Goal: Task Accomplishment & Management: Manage account settings

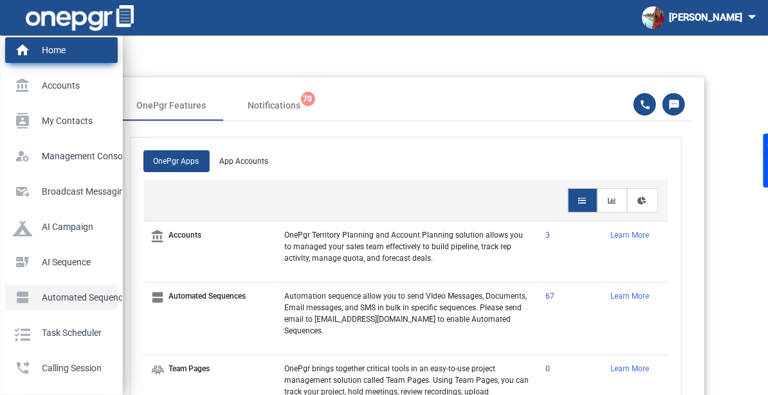
click at [24, 298] on p "Automated Sequences" at bounding box center [59, 297] width 92 height 19
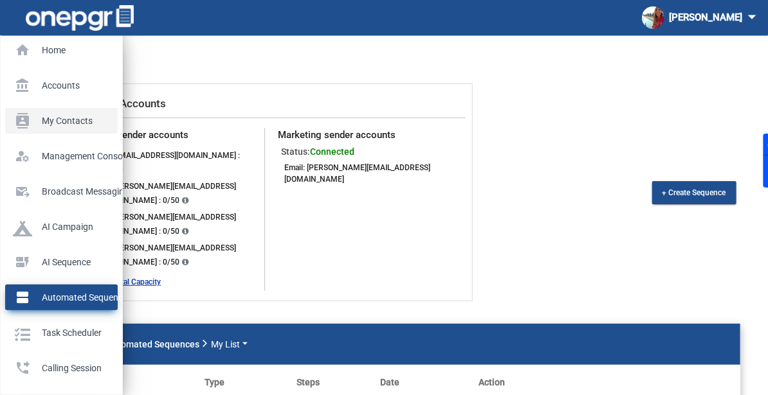
click at [18, 120] on p "My Contacts" at bounding box center [59, 120] width 92 height 19
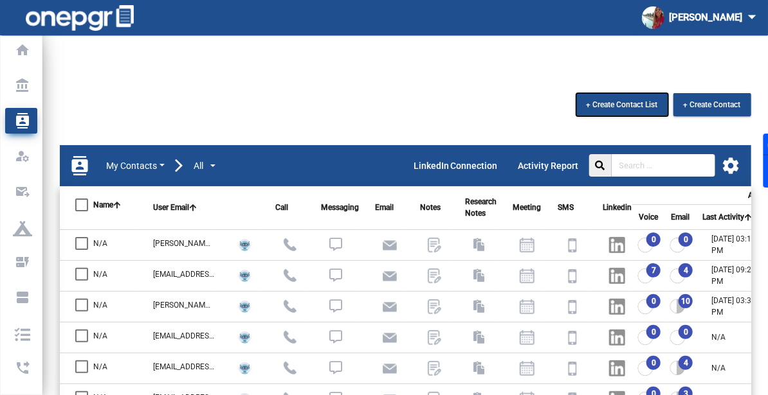
click at [618, 100] on span "+ Create Contact List" at bounding box center [621, 104] width 71 height 9
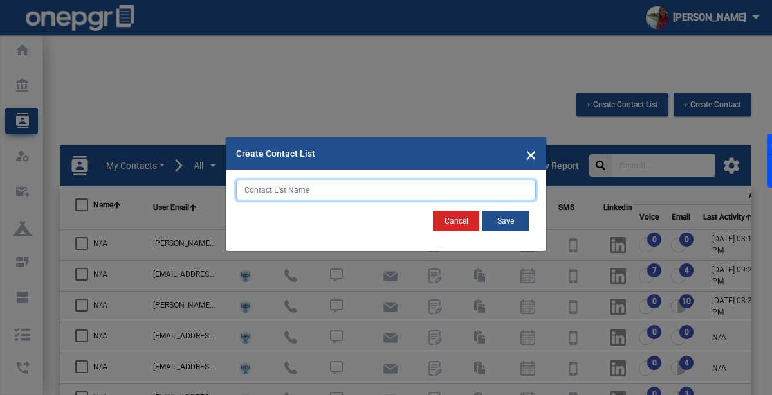
click at [350, 181] on input "text" at bounding box center [386, 190] width 300 height 21
type input "[DATE]"
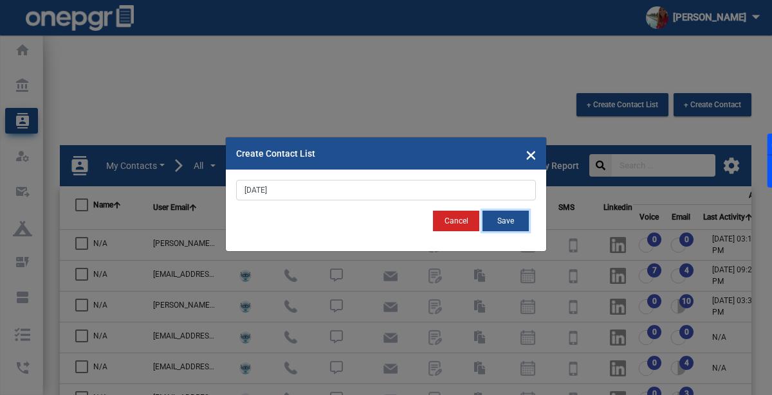
click at [515, 217] on button "Save" at bounding box center [505, 221] width 46 height 21
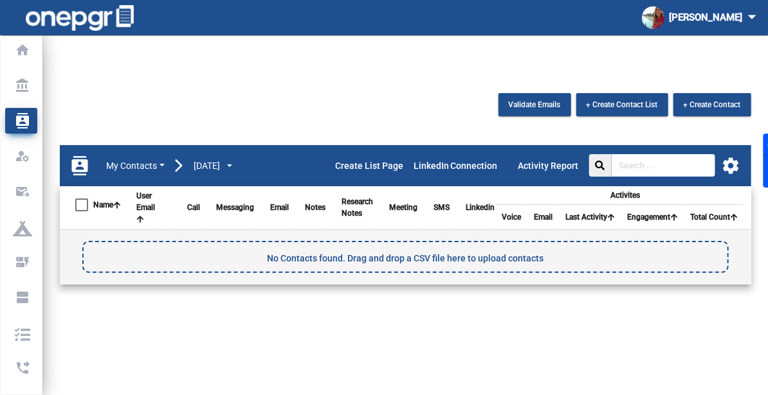
click at [757, 61] on mat-sidenav-content "Validate Emails + Create Contact List + Create Contact contacts My Contacts [DA…" at bounding box center [405, 247] width 725 height 372
click at [729, 150] on div "Create List Page LinkedIn Connection Activity Report settings" at bounding box center [538, 165] width 406 height 41
click at [731, 150] on div "Create List Page LinkedIn Connection Activity Report settings" at bounding box center [538, 165] width 406 height 41
click at [729, 156] on mat-icon "settings" at bounding box center [731, 165] width 19 height 19
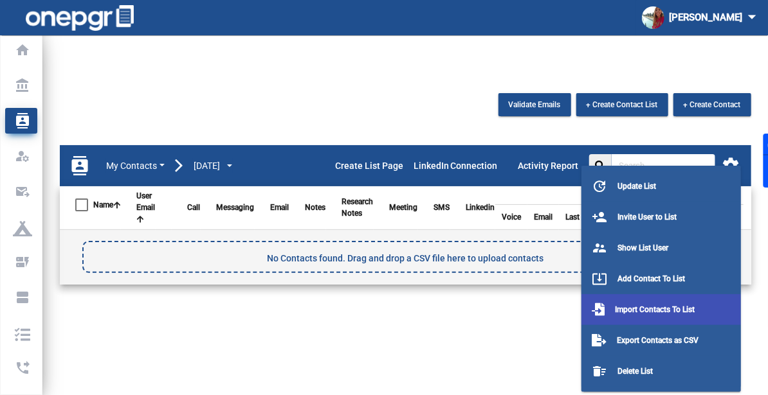
click at [604, 299] on button "Import Contacts To List" at bounding box center [660, 310] width 159 height 31
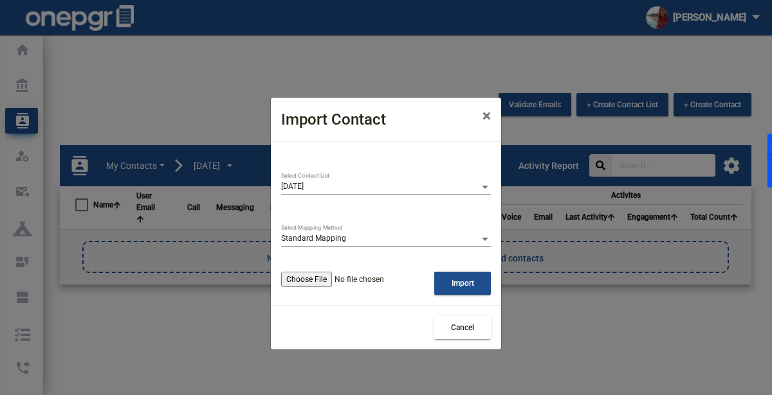
click at [343, 277] on input "file" at bounding box center [357, 279] width 153 height 15
type input "C:\fakepath\apollo-contacts-export.csv"
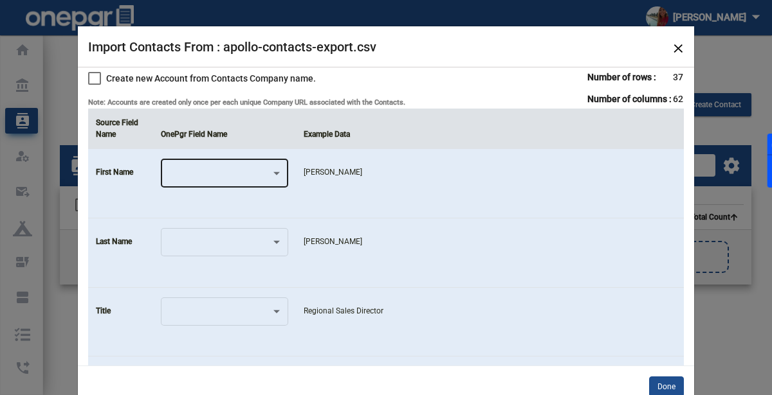
click at [279, 178] on div at bounding box center [225, 175] width 116 height 9
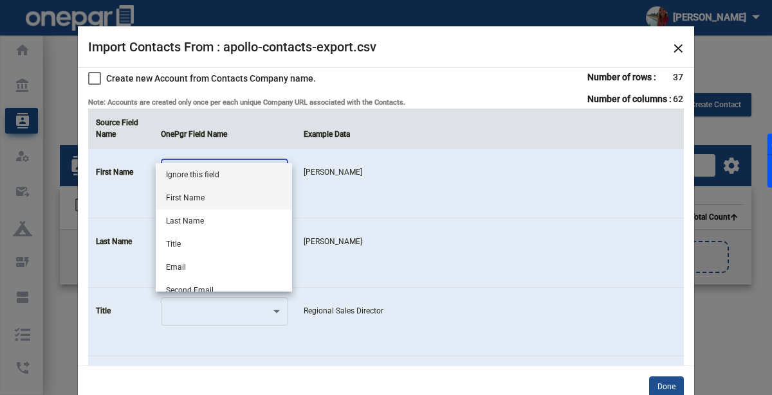
click at [217, 202] on span "First Name" at bounding box center [224, 197] width 116 height 23
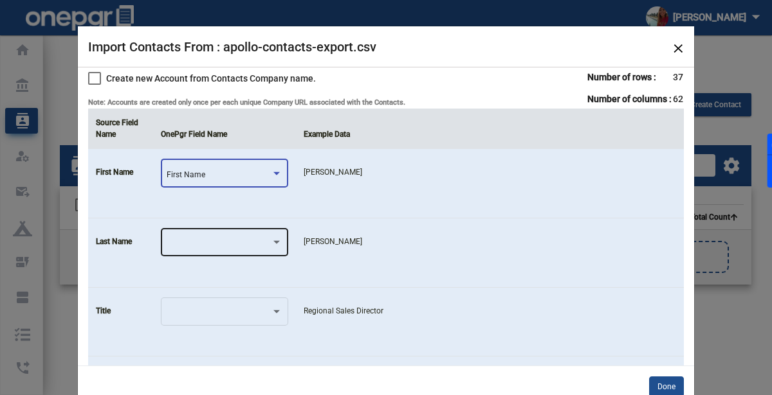
click at [195, 242] on div at bounding box center [219, 245] width 104 height 9
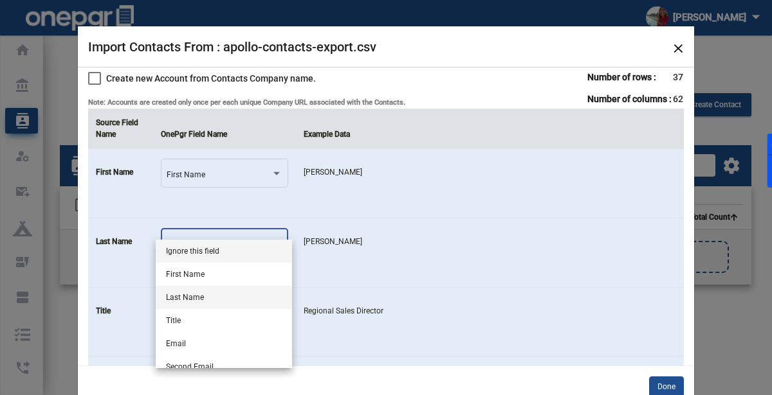
click at [169, 298] on span "Last Name" at bounding box center [224, 297] width 116 height 23
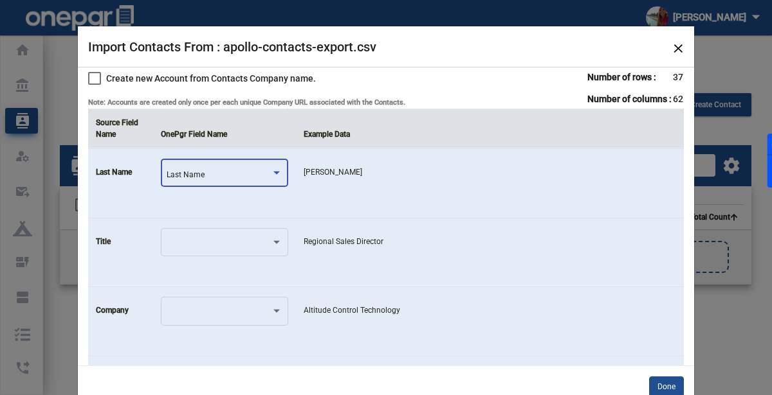
scroll to position [71, 0]
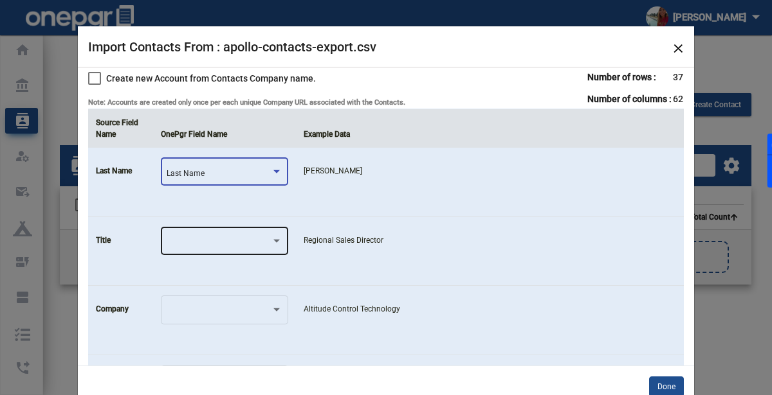
click at [252, 247] on div at bounding box center [225, 240] width 116 height 31
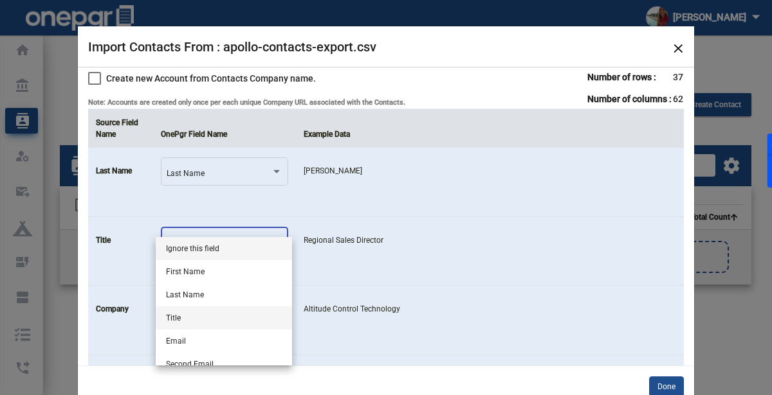
click at [183, 312] on span "Title" at bounding box center [224, 318] width 116 height 23
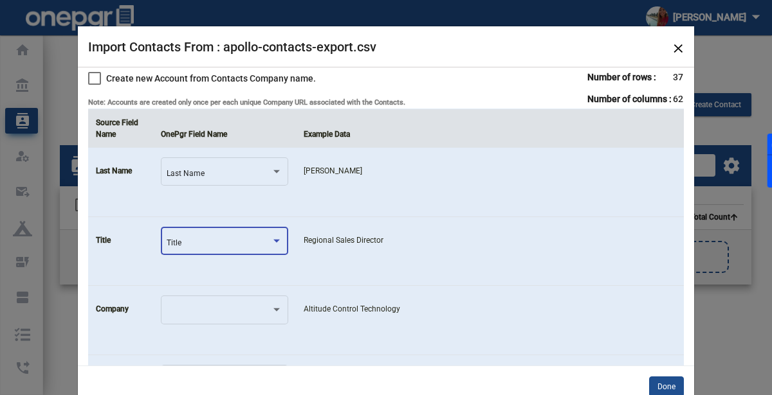
click at [382, 246] on td "Regional Sales Director" at bounding box center [490, 251] width 388 height 69
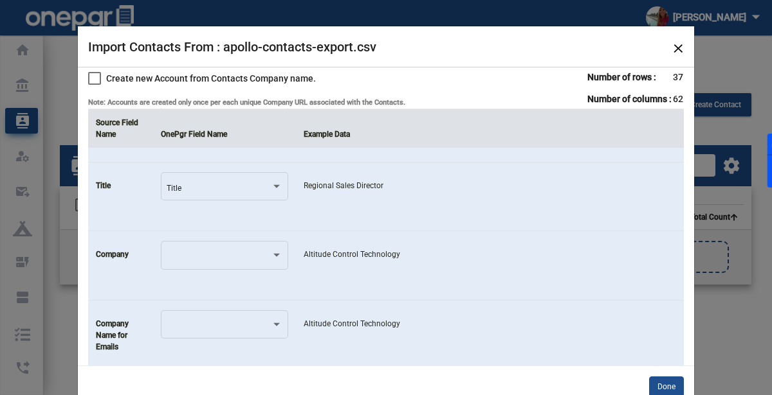
scroll to position [145, 0]
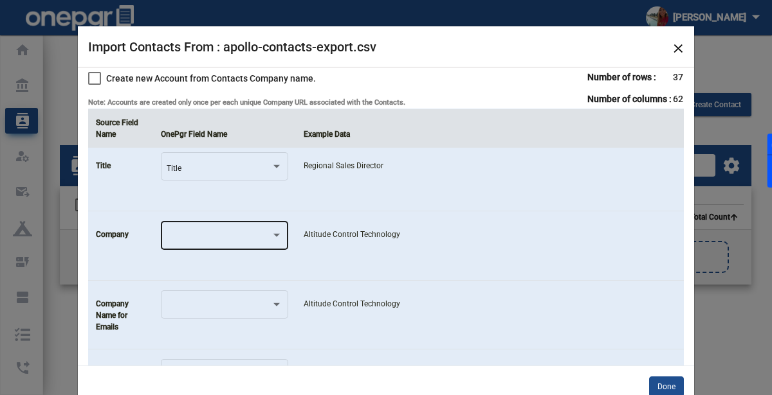
click at [226, 236] on div at bounding box center [219, 237] width 104 height 9
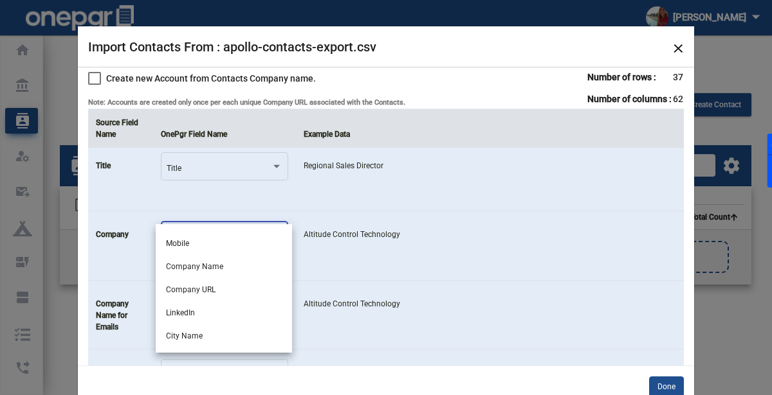
scroll to position [179, 0]
click at [211, 269] on span "Company Name" at bounding box center [224, 264] width 116 height 23
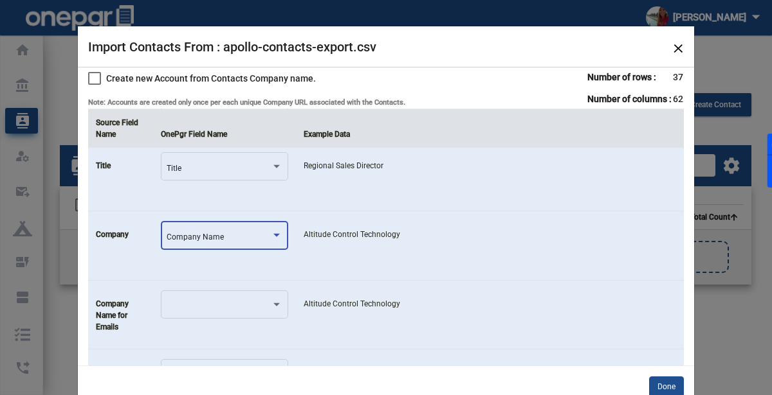
click at [332, 284] on td "Altitude Control Technology" at bounding box center [490, 314] width 388 height 69
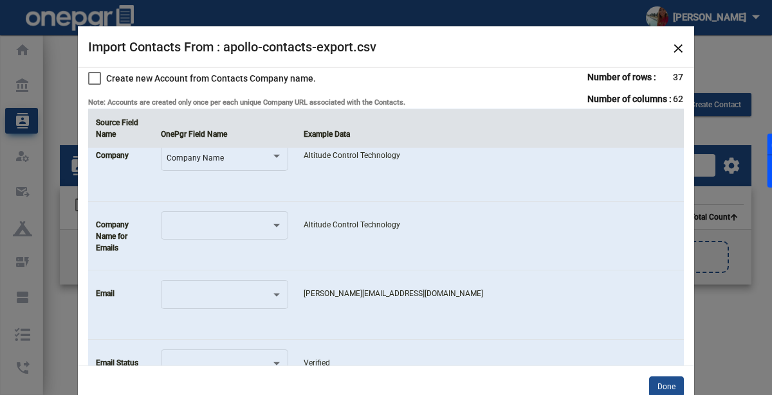
scroll to position [230, 0]
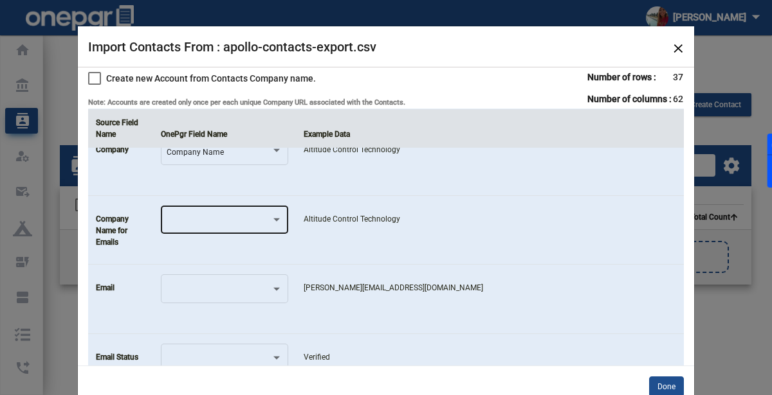
click at [259, 211] on div at bounding box center [225, 219] width 116 height 31
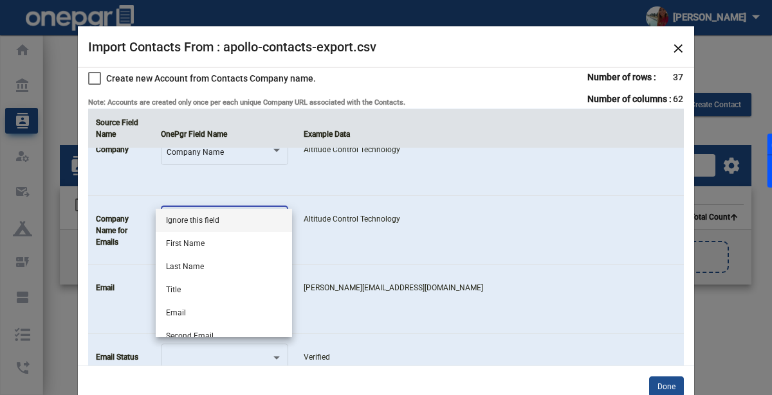
click at [259, 211] on span "Ignore this field" at bounding box center [224, 220] width 116 height 23
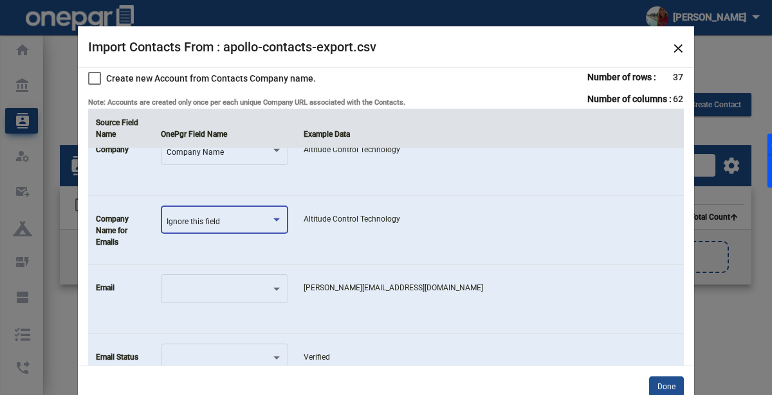
click at [354, 251] on td "Altitude Control Technology" at bounding box center [490, 229] width 388 height 69
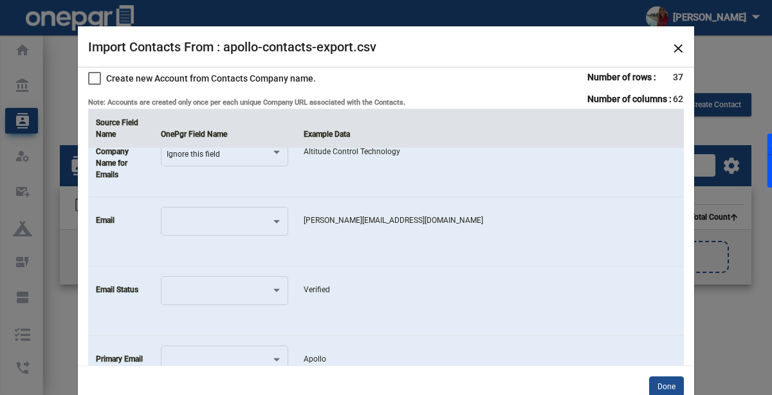
scroll to position [315, 0]
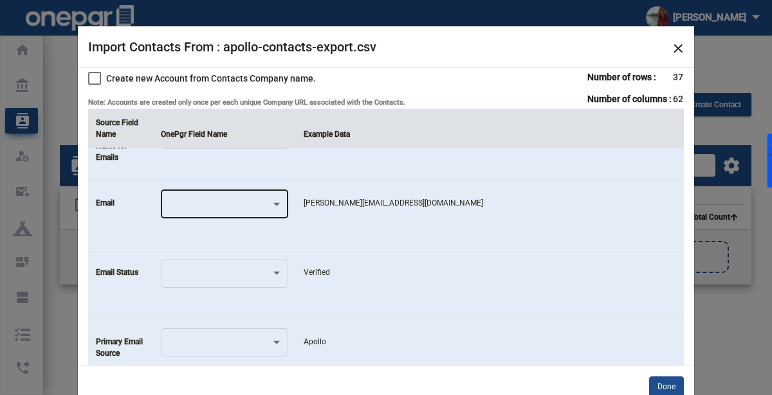
click at [230, 195] on div at bounding box center [225, 203] width 116 height 31
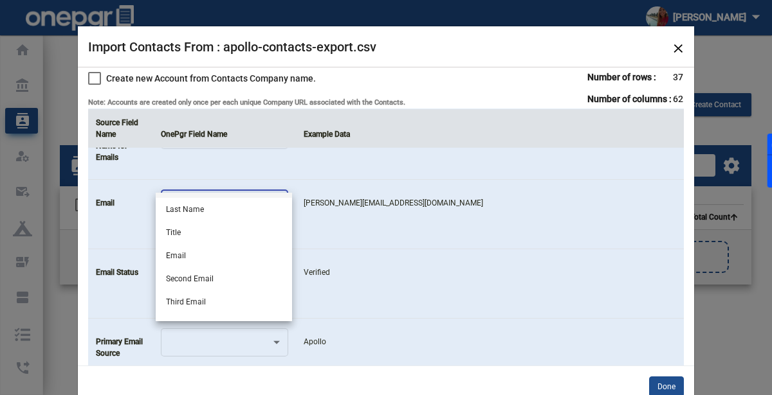
scroll to position [41, 0]
click at [180, 253] on span "Email" at bounding box center [224, 256] width 116 height 23
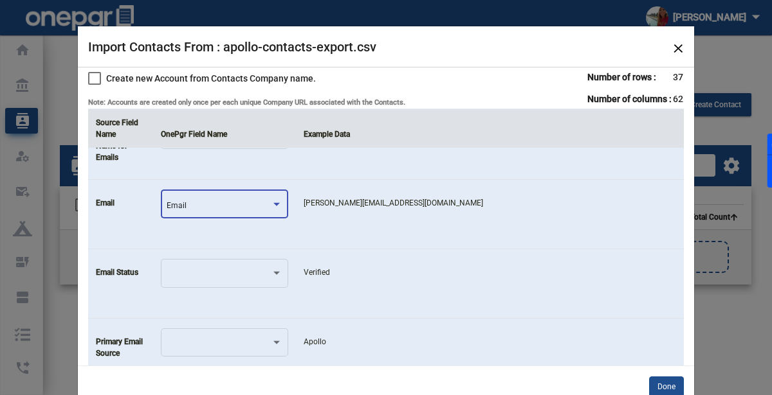
click at [311, 252] on td "Verified" at bounding box center [490, 284] width 388 height 69
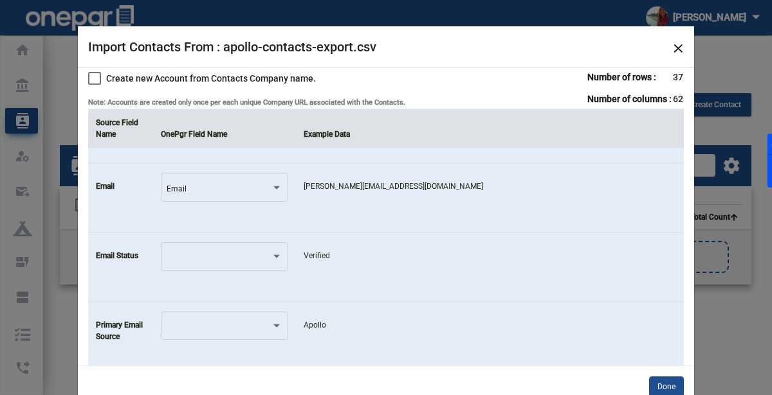
scroll to position [331, 0]
click at [268, 255] on div at bounding box center [219, 259] width 104 height 9
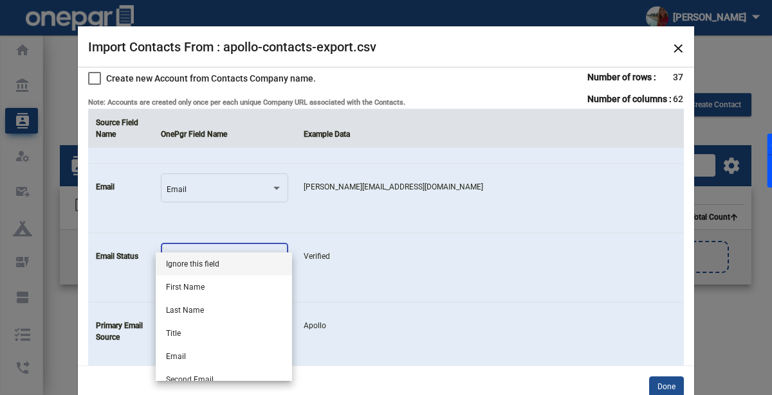
click at [238, 265] on span "Ignore this field" at bounding box center [224, 264] width 116 height 23
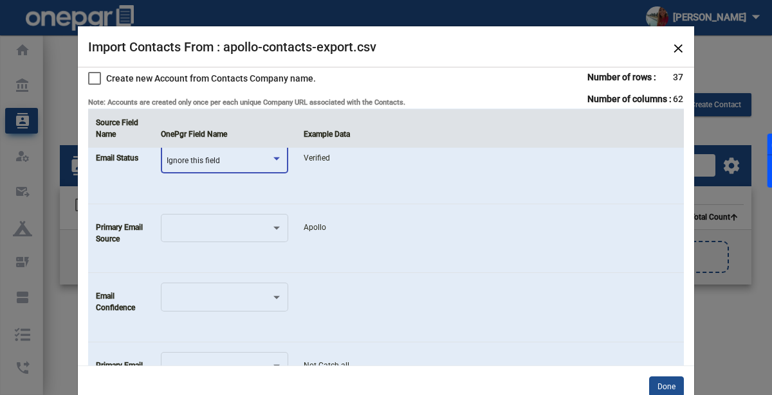
scroll to position [431, 0]
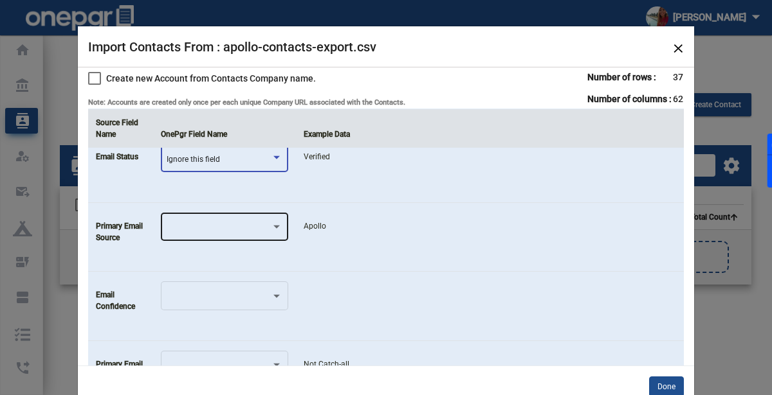
click at [253, 232] on div at bounding box center [225, 226] width 116 height 31
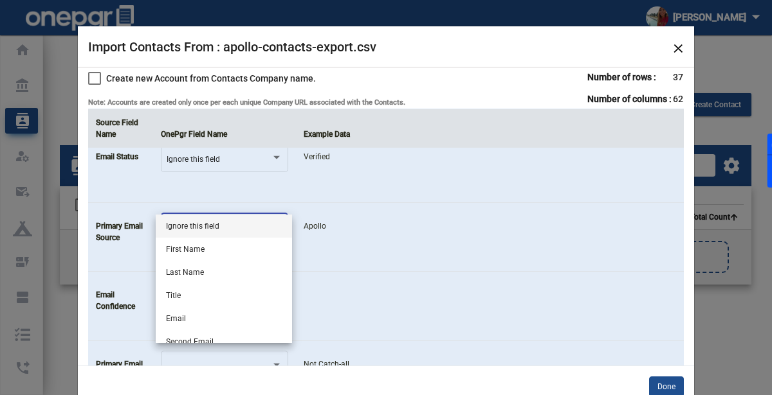
click at [253, 232] on span "Ignore this field" at bounding box center [224, 226] width 116 height 23
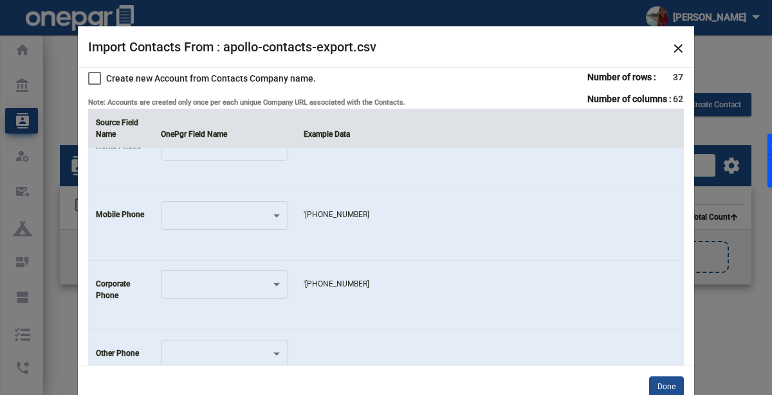
scroll to position [1065, 0]
click at [267, 205] on div at bounding box center [225, 214] width 116 height 31
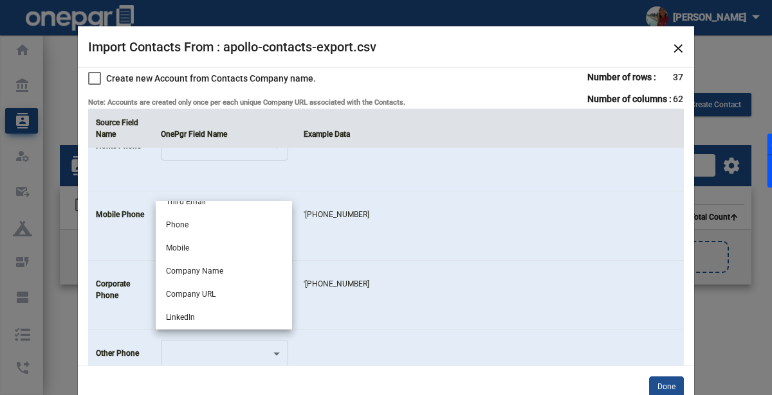
scroll to position [158, 0]
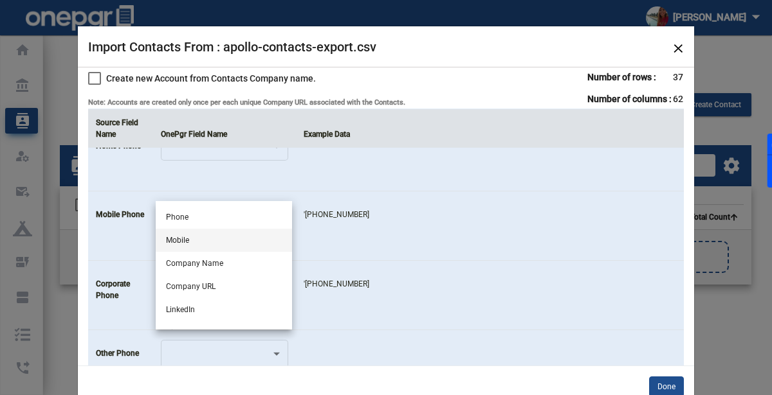
click at [226, 250] on span "Mobile" at bounding box center [224, 240] width 116 height 23
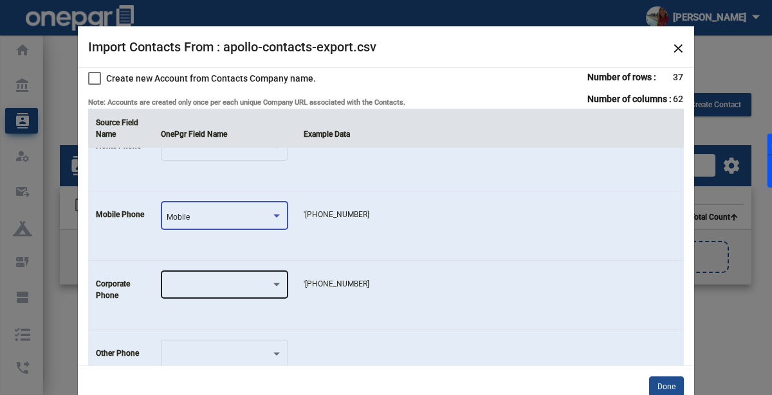
click at [190, 291] on div at bounding box center [225, 284] width 116 height 31
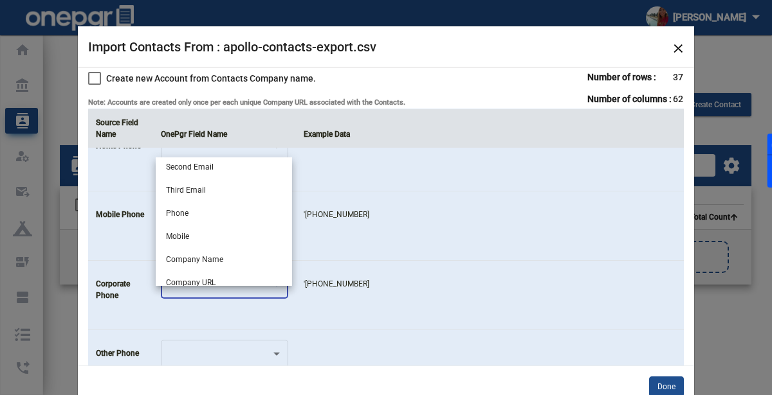
scroll to position [116, 0]
click at [258, 213] on span "Phone" at bounding box center [224, 214] width 116 height 23
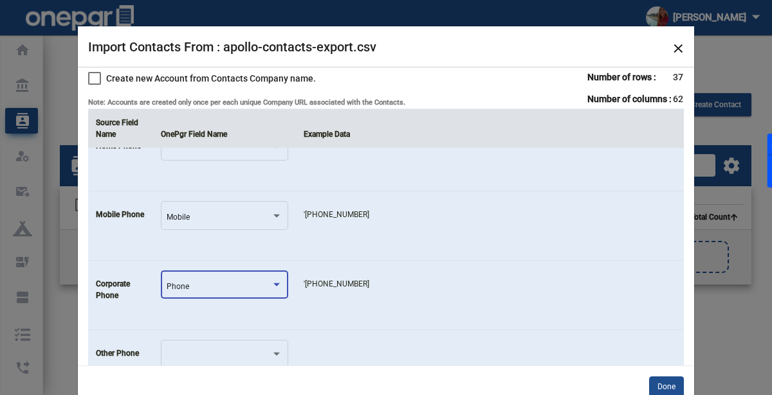
click at [323, 248] on td "'[PHONE_NUMBER]" at bounding box center [490, 226] width 388 height 69
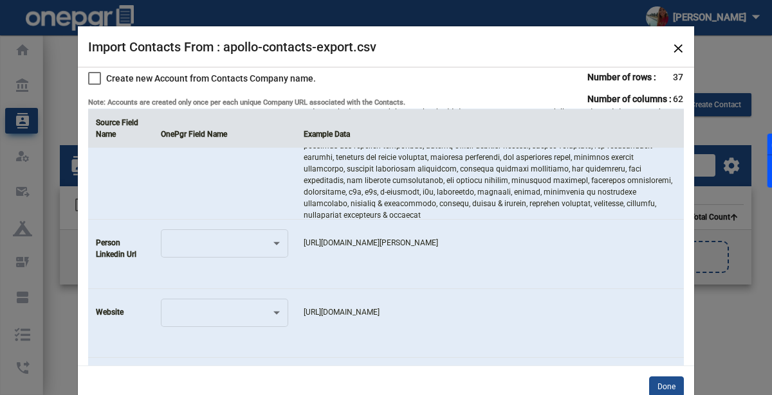
scroll to position [1824, 0]
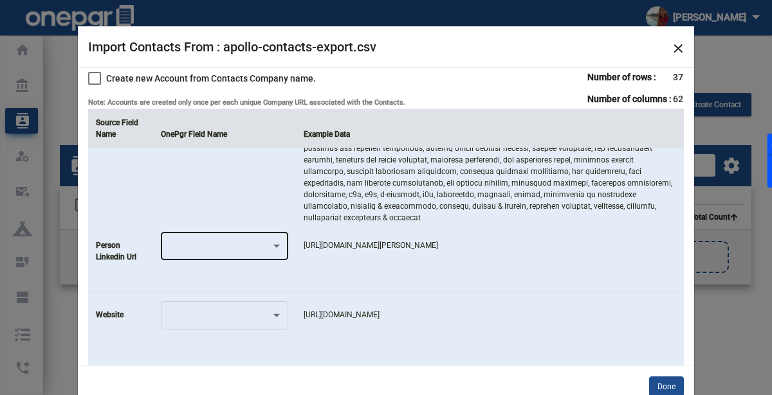
click at [198, 230] on div at bounding box center [225, 245] width 116 height 31
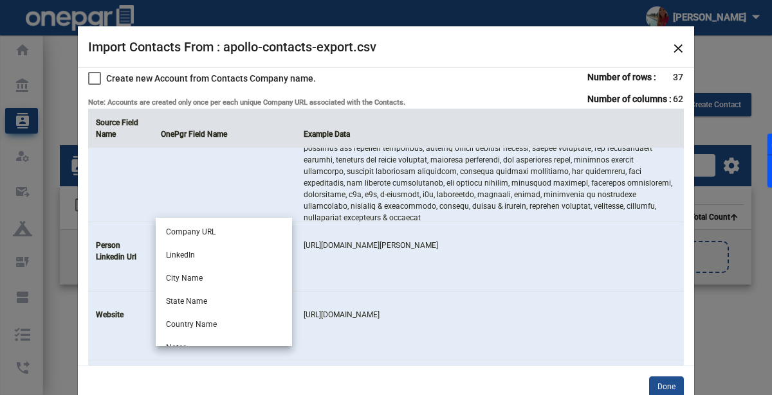
scroll to position [240, 0]
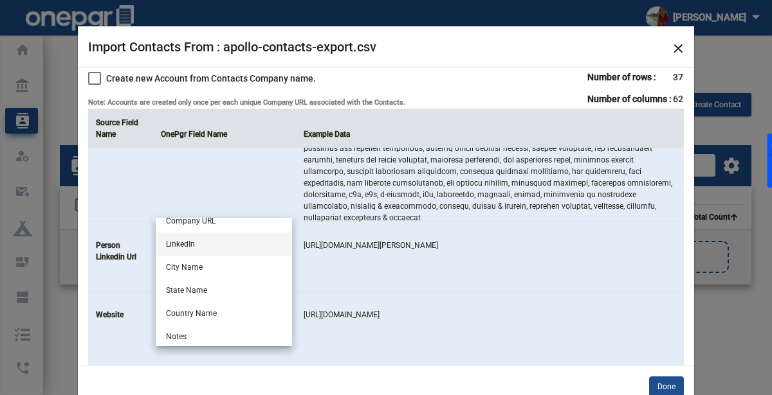
click at [197, 247] on span "LinkedIn" at bounding box center [224, 244] width 116 height 23
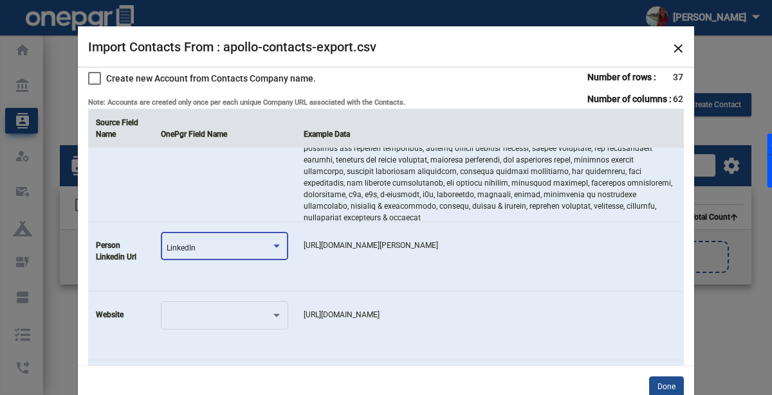
click at [290, 259] on td "LinkedIn" at bounding box center [224, 256] width 143 height 69
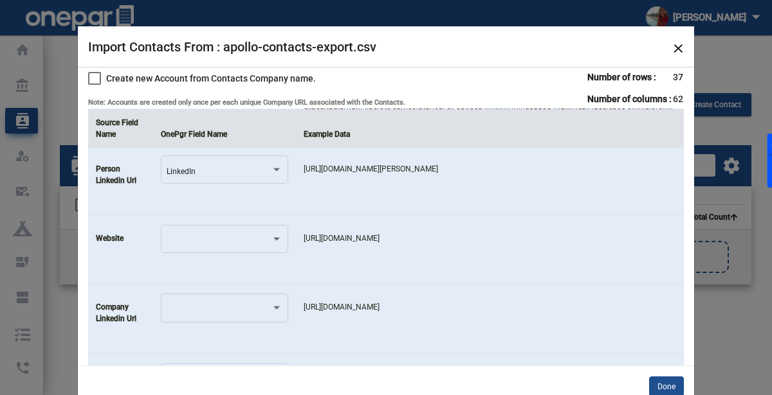
scroll to position [1907, 0]
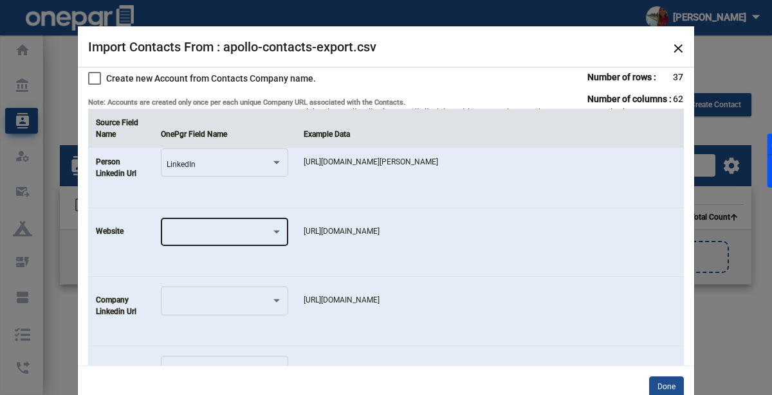
click at [252, 224] on div at bounding box center [225, 231] width 116 height 31
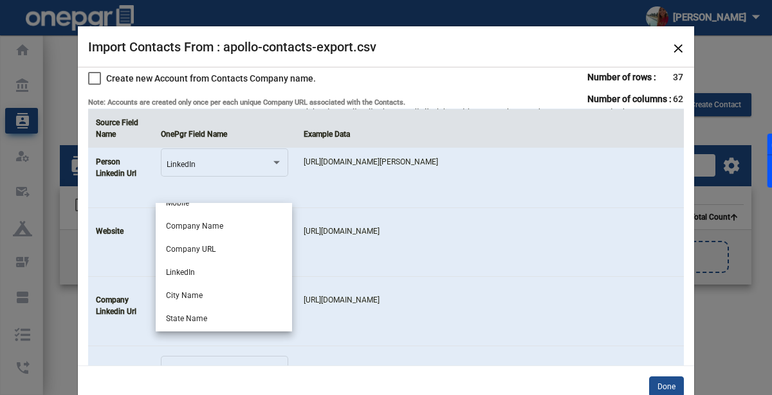
scroll to position [196, 0]
click at [235, 241] on span "Company URL" at bounding box center [224, 250] width 116 height 23
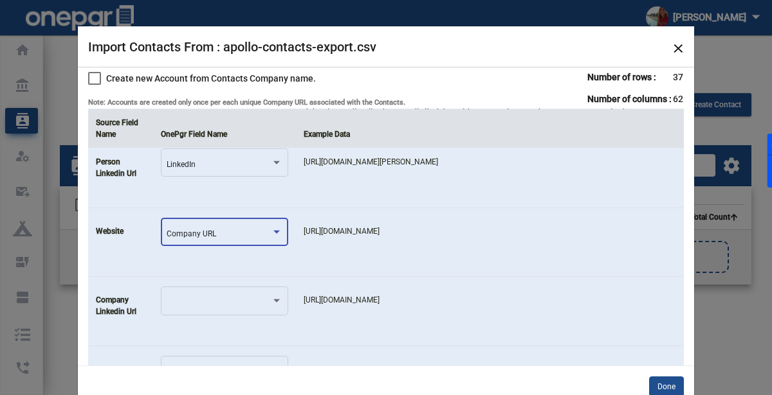
click at [330, 244] on td "[URL][DOMAIN_NAME]" at bounding box center [490, 242] width 388 height 69
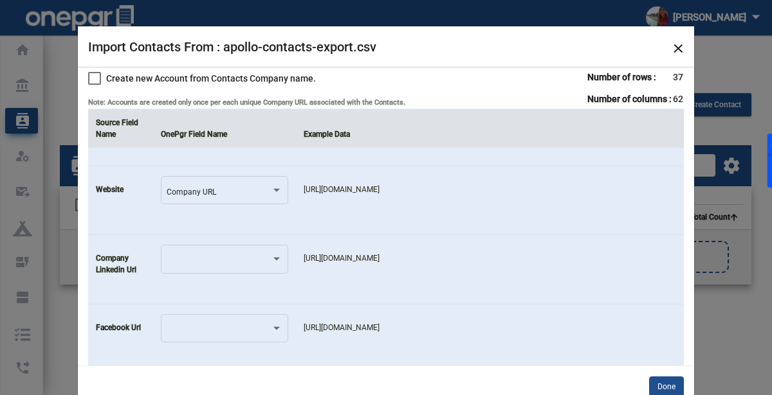
scroll to position [1955, 0]
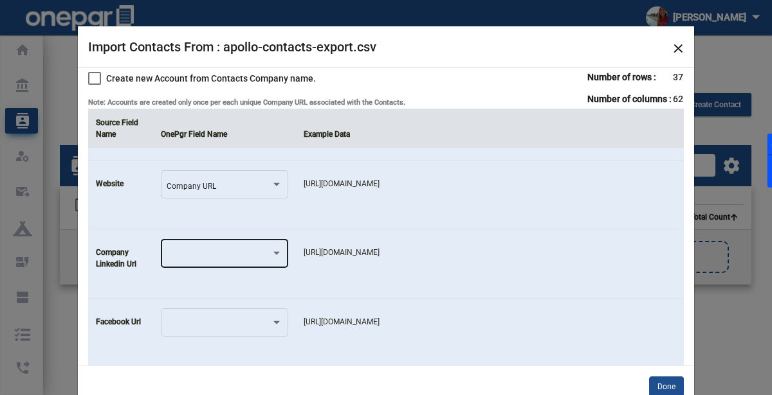
click at [272, 250] on div at bounding box center [277, 254] width 12 height 9
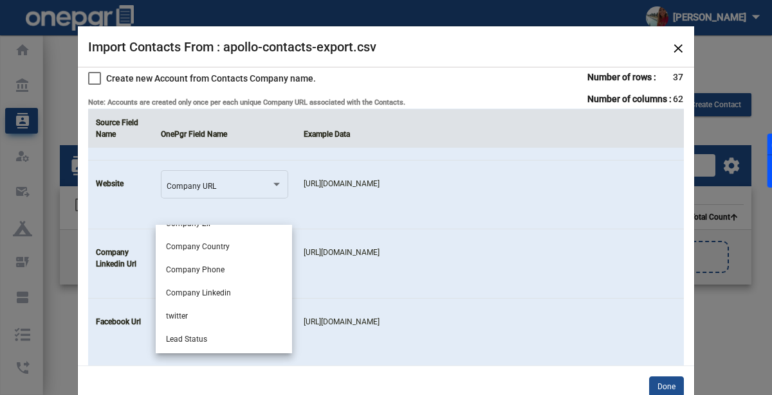
scroll to position [496, 0]
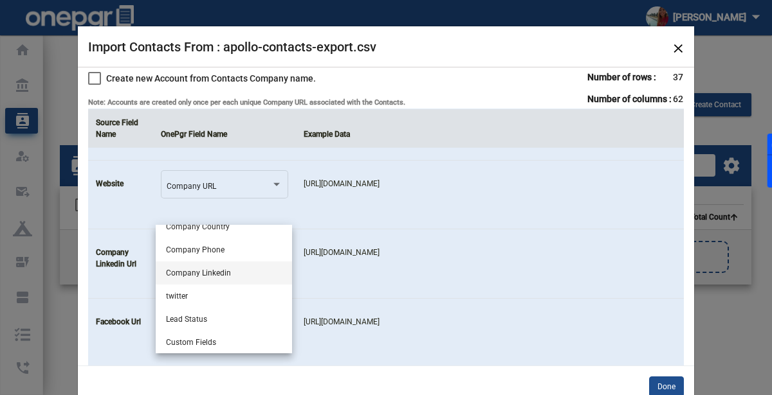
click at [224, 274] on span "Company Linkedin" at bounding box center [224, 273] width 116 height 23
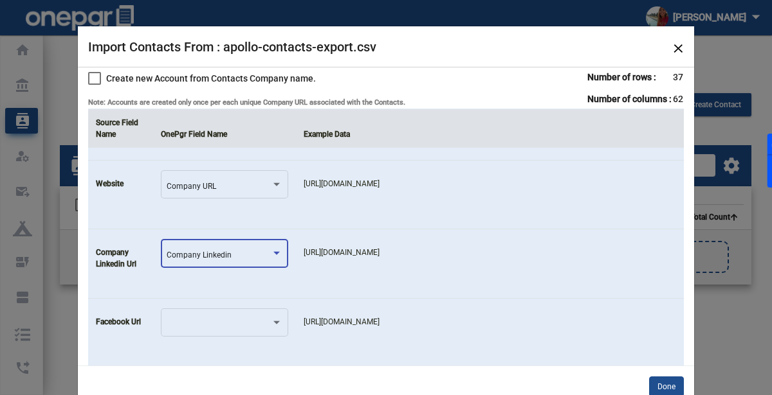
click at [282, 298] on td at bounding box center [224, 332] width 143 height 69
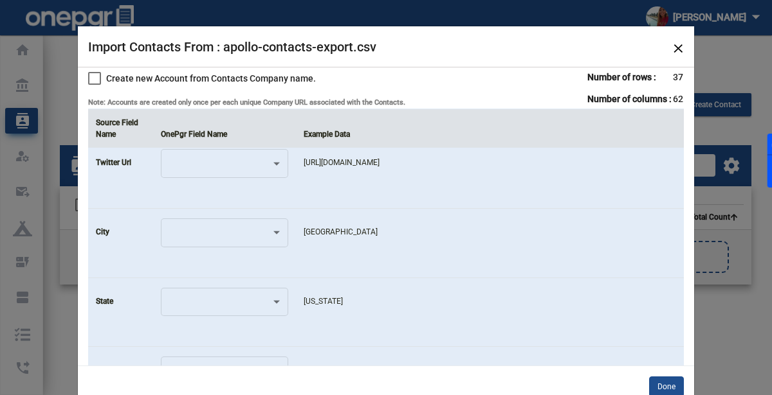
scroll to position [2184, 0]
click at [250, 223] on div at bounding box center [225, 231] width 116 height 31
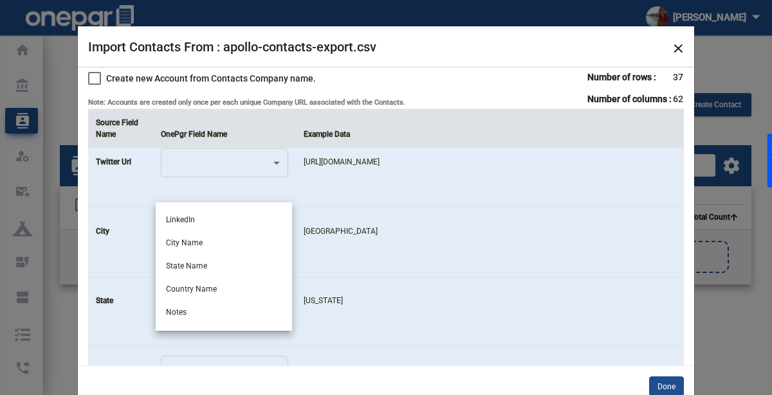
scroll to position [248, 0]
click at [227, 246] on span "City Name" at bounding box center [224, 244] width 116 height 23
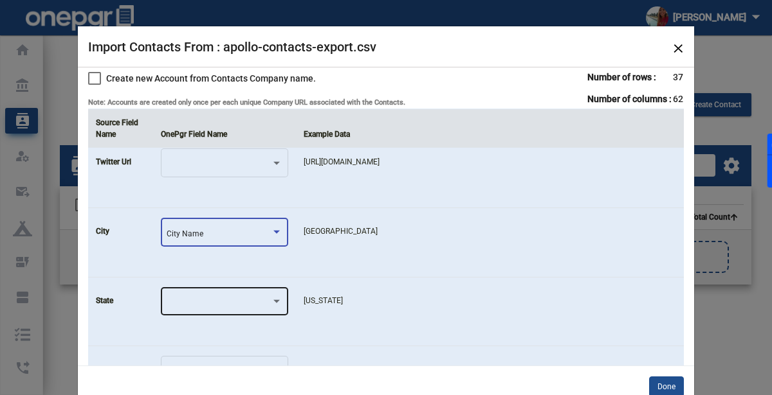
click at [213, 300] on div at bounding box center [219, 304] width 104 height 9
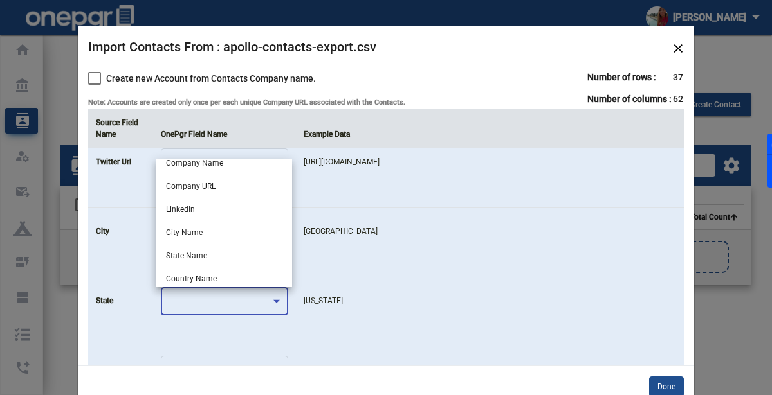
scroll to position [219, 0]
click at [241, 253] on span "State Name" at bounding box center [224, 252] width 116 height 23
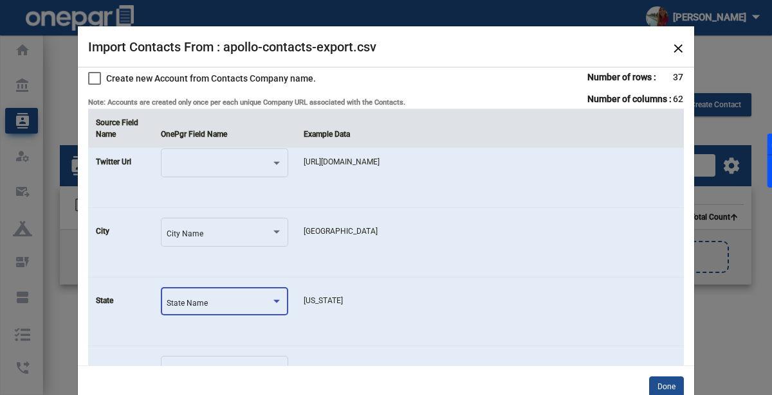
click at [386, 279] on td "[US_STATE]" at bounding box center [490, 311] width 388 height 69
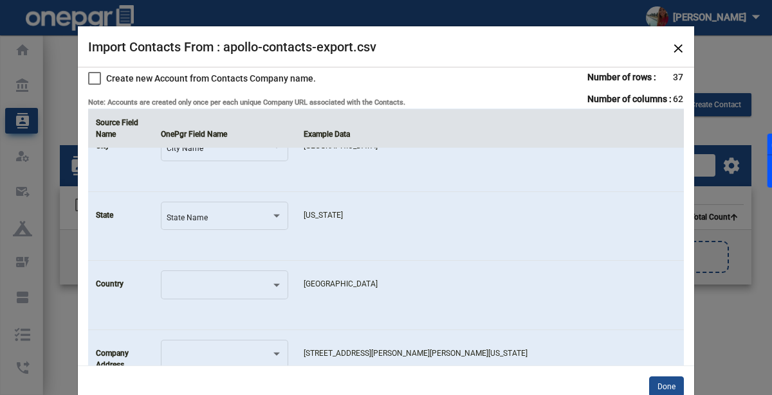
scroll to position [2271, 0]
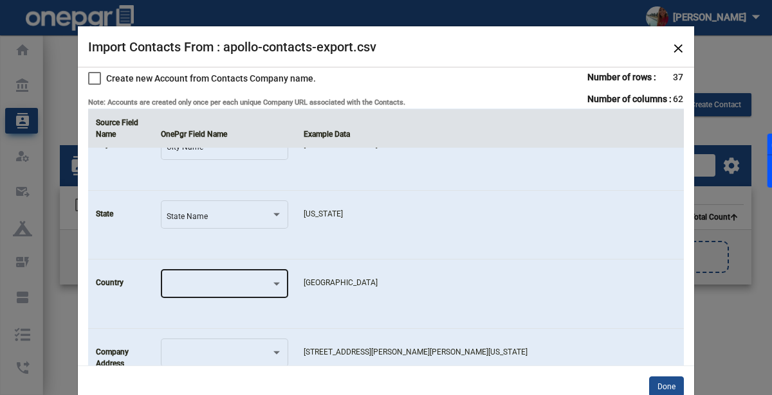
click at [219, 270] on div at bounding box center [225, 283] width 116 height 31
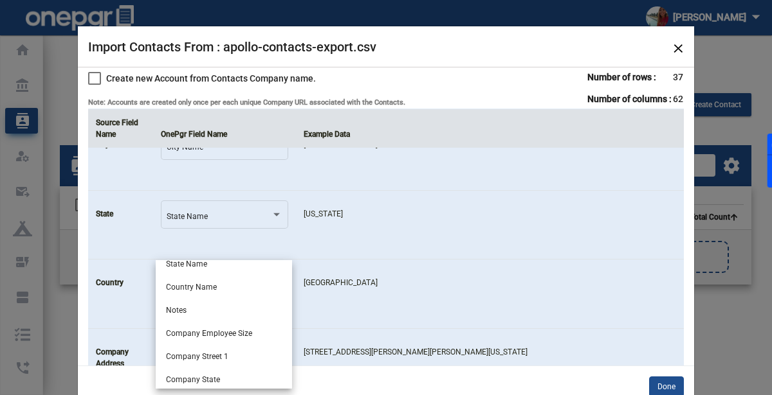
scroll to position [311, 0]
click at [184, 282] on span "Country Name" at bounding box center [224, 285] width 116 height 23
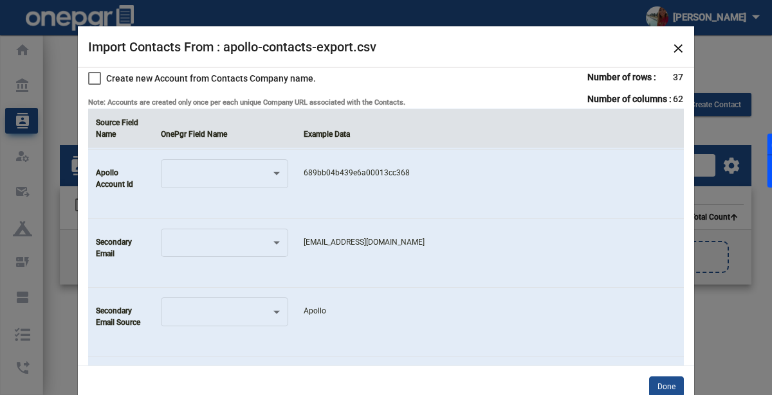
scroll to position [3772, 0]
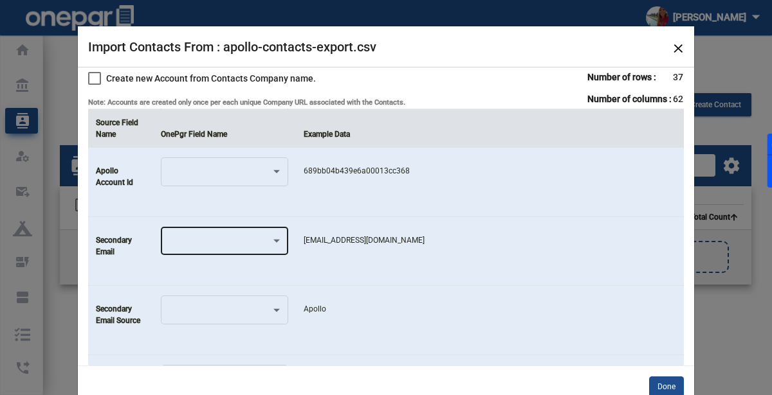
click at [213, 225] on div at bounding box center [225, 240] width 116 height 31
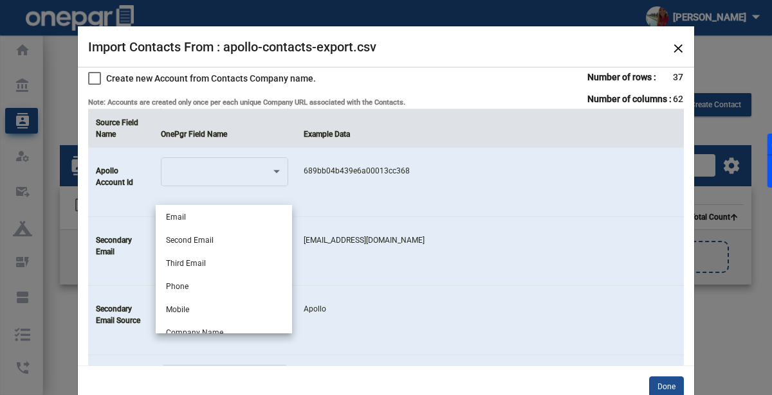
scroll to position [93, 0]
click at [186, 243] on span "Second Email" at bounding box center [224, 239] width 116 height 23
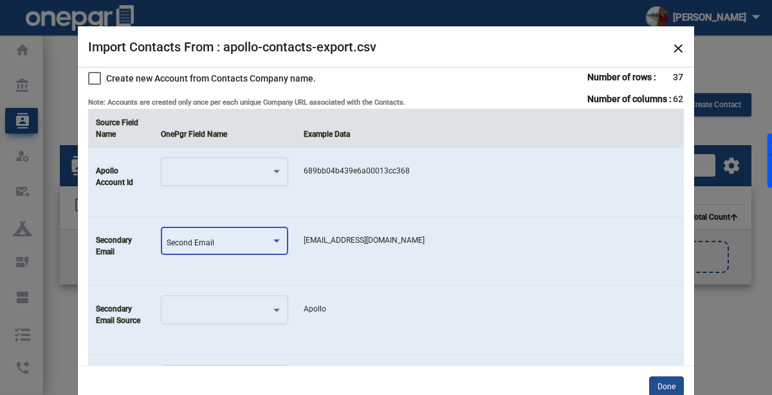
click at [342, 251] on td "[EMAIL_ADDRESS][DOMAIN_NAME]" at bounding box center [490, 251] width 388 height 69
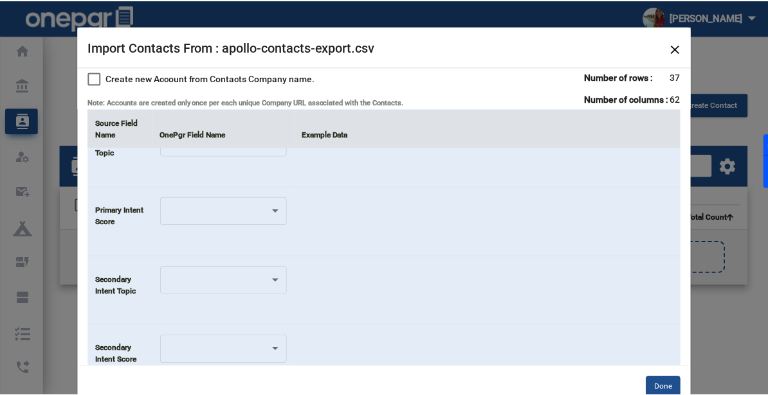
scroll to position [4168, 0]
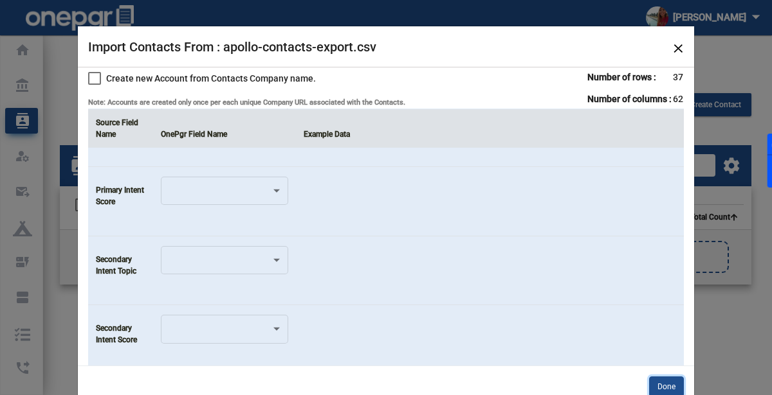
click at [667, 379] on button "Done" at bounding box center [666, 387] width 35 height 21
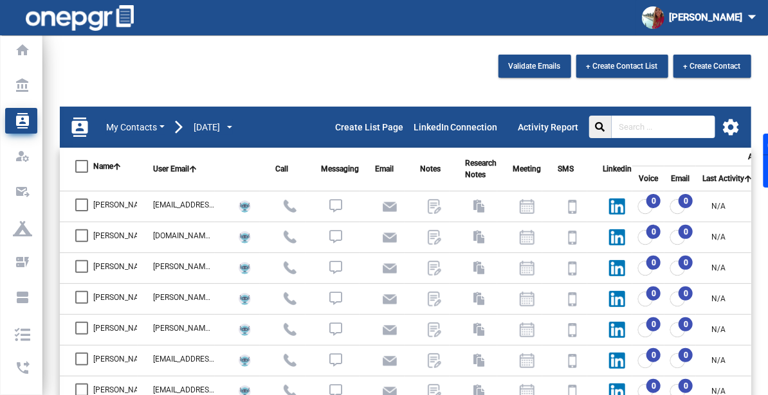
scroll to position [37, 0]
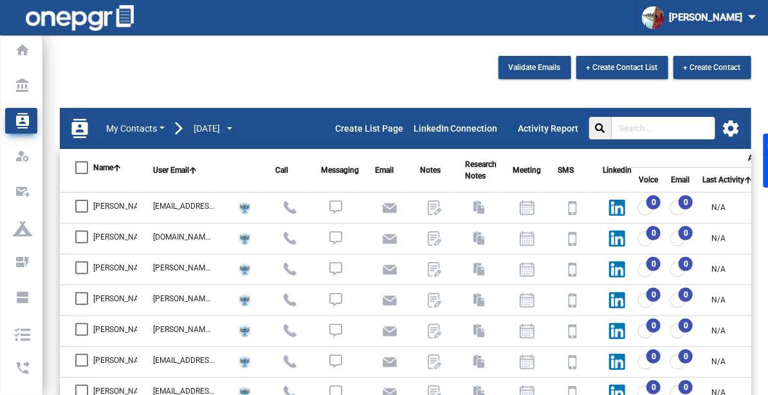
click at [84, 77] on div "Validate Emails + Create Contact List + Create Contact contacts My Contacts [DA…" at bounding box center [405, 312] width 725 height 513
